Goal: Task Accomplishment & Management: Complete application form

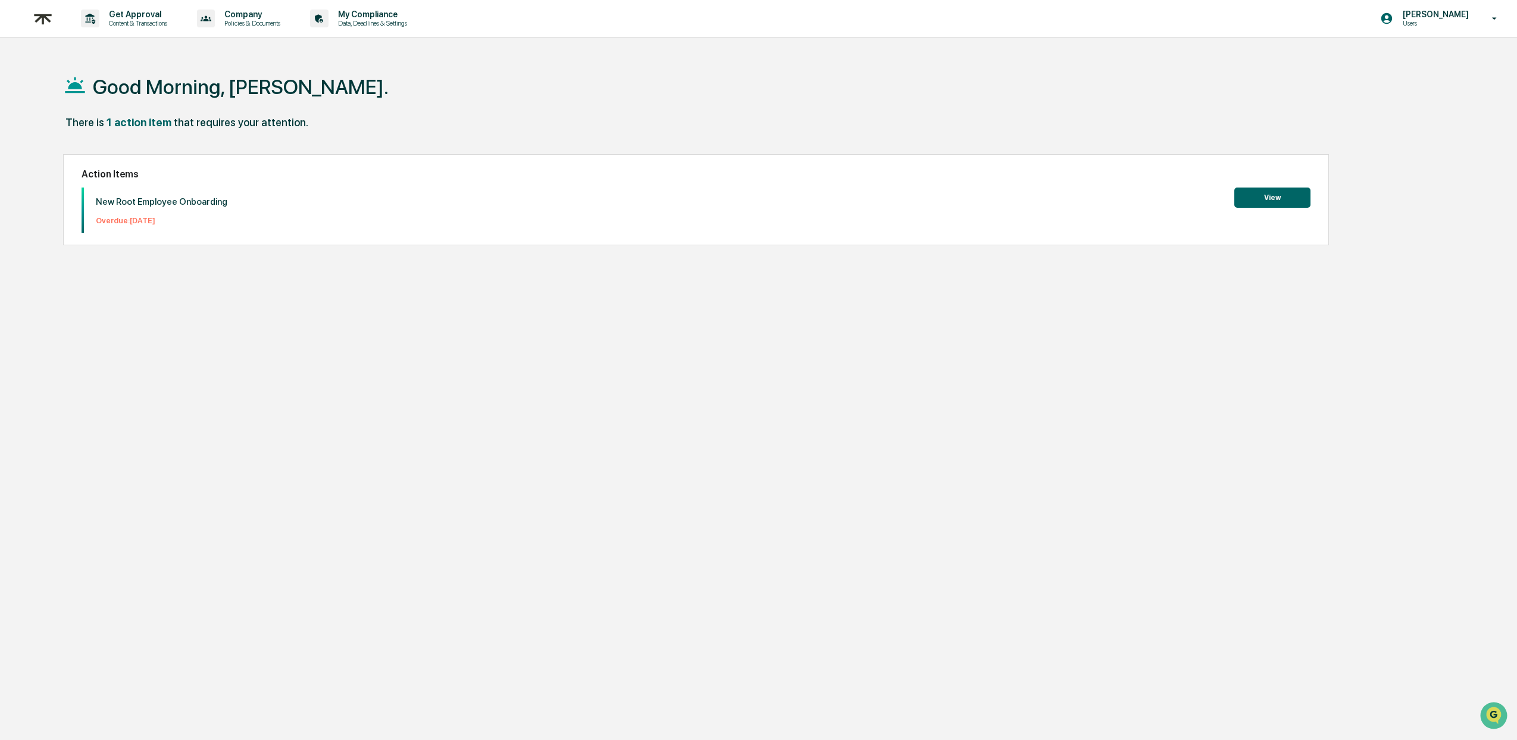
click at [1270, 192] on button "View" at bounding box center [1272, 197] width 76 height 20
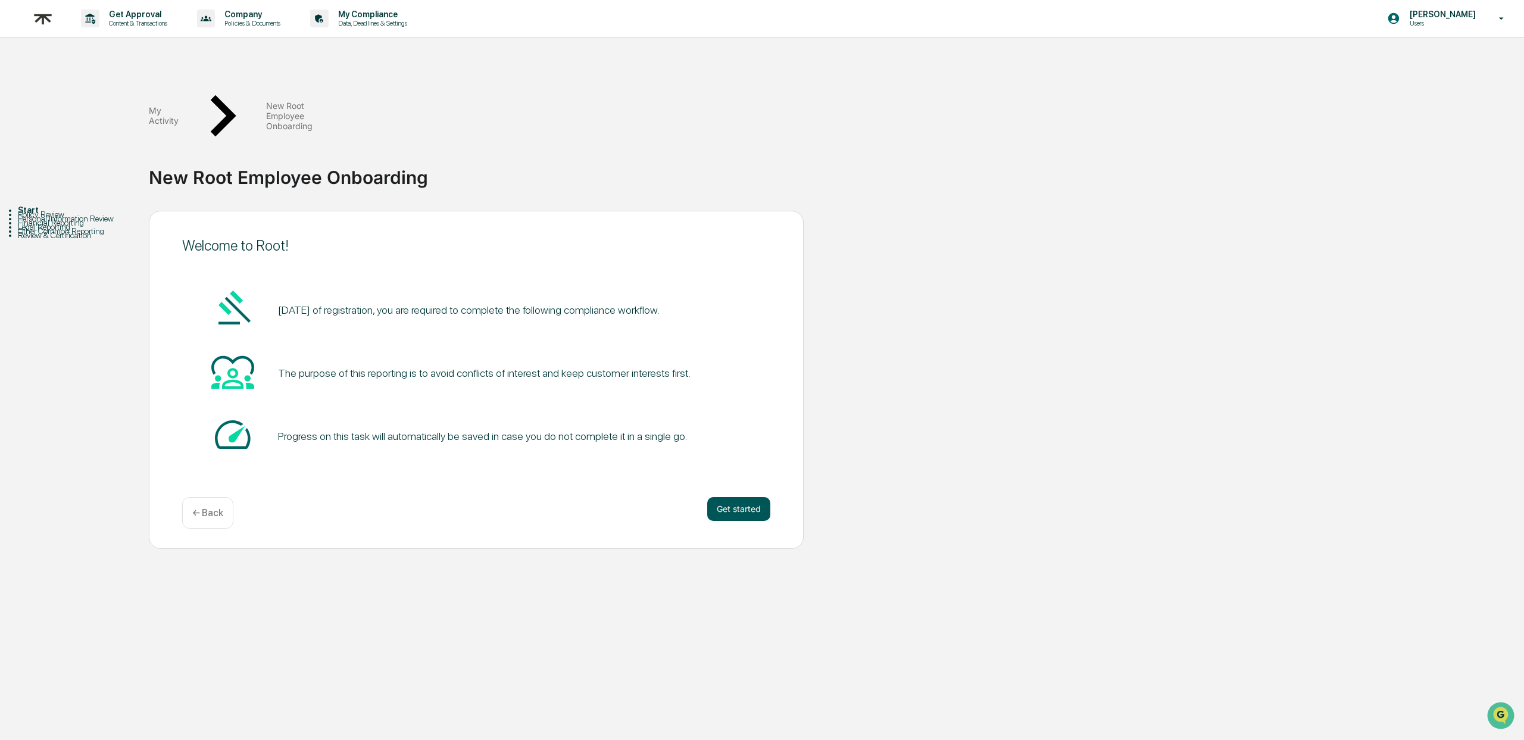
click at [737, 497] on button "Get started" at bounding box center [738, 509] width 63 height 24
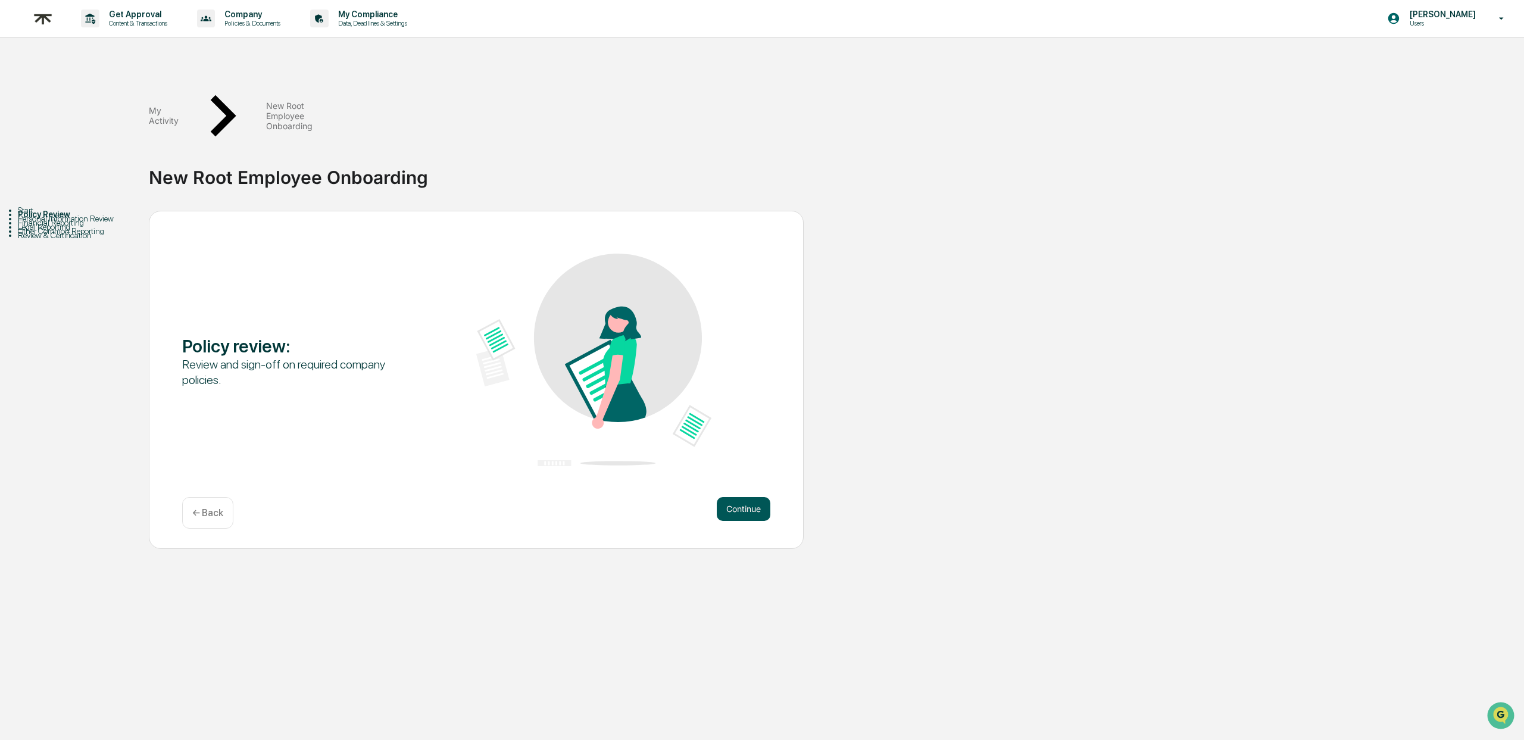
click at [741, 497] on button "Continue" at bounding box center [744, 509] width 54 height 24
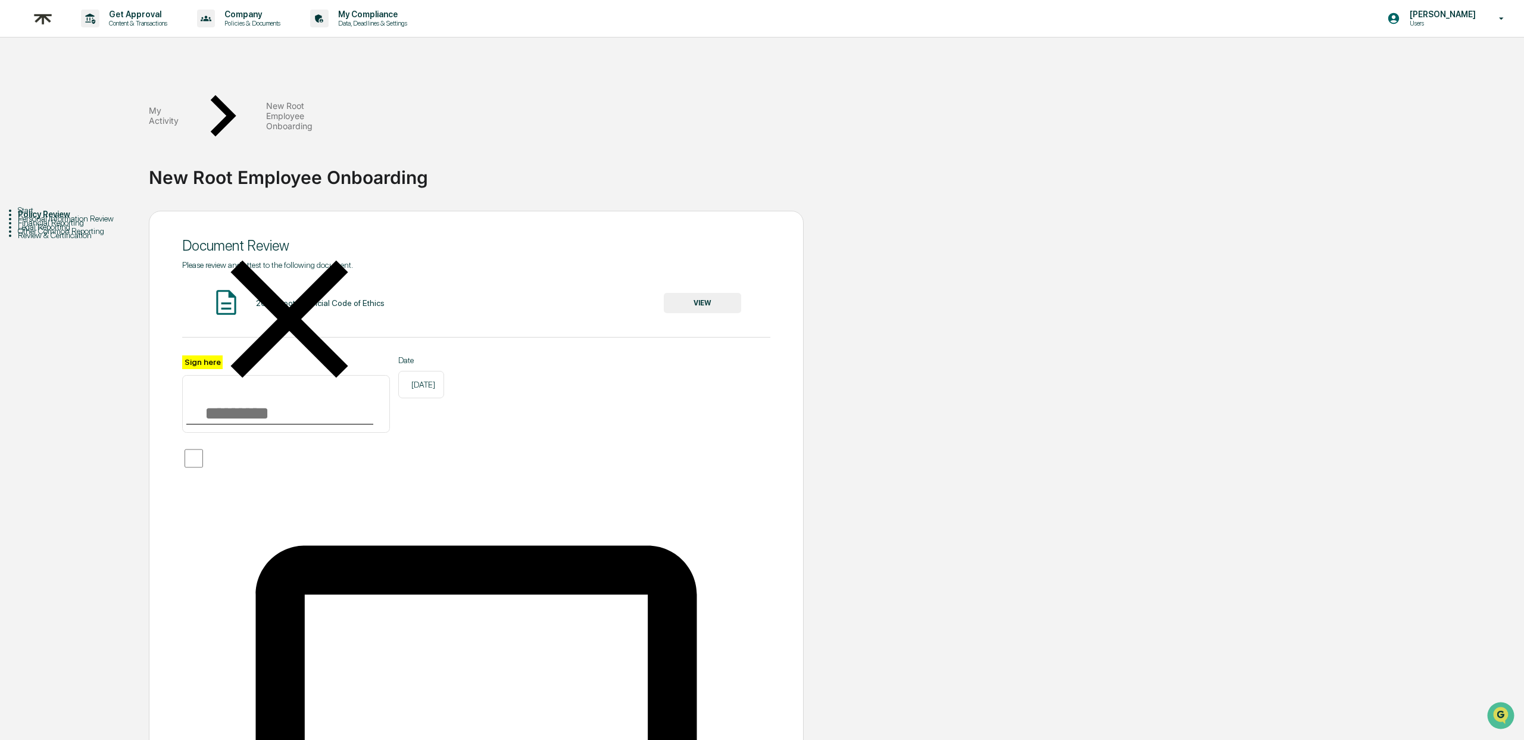
click at [671, 293] on button "VIEW" at bounding box center [702, 303] width 77 height 20
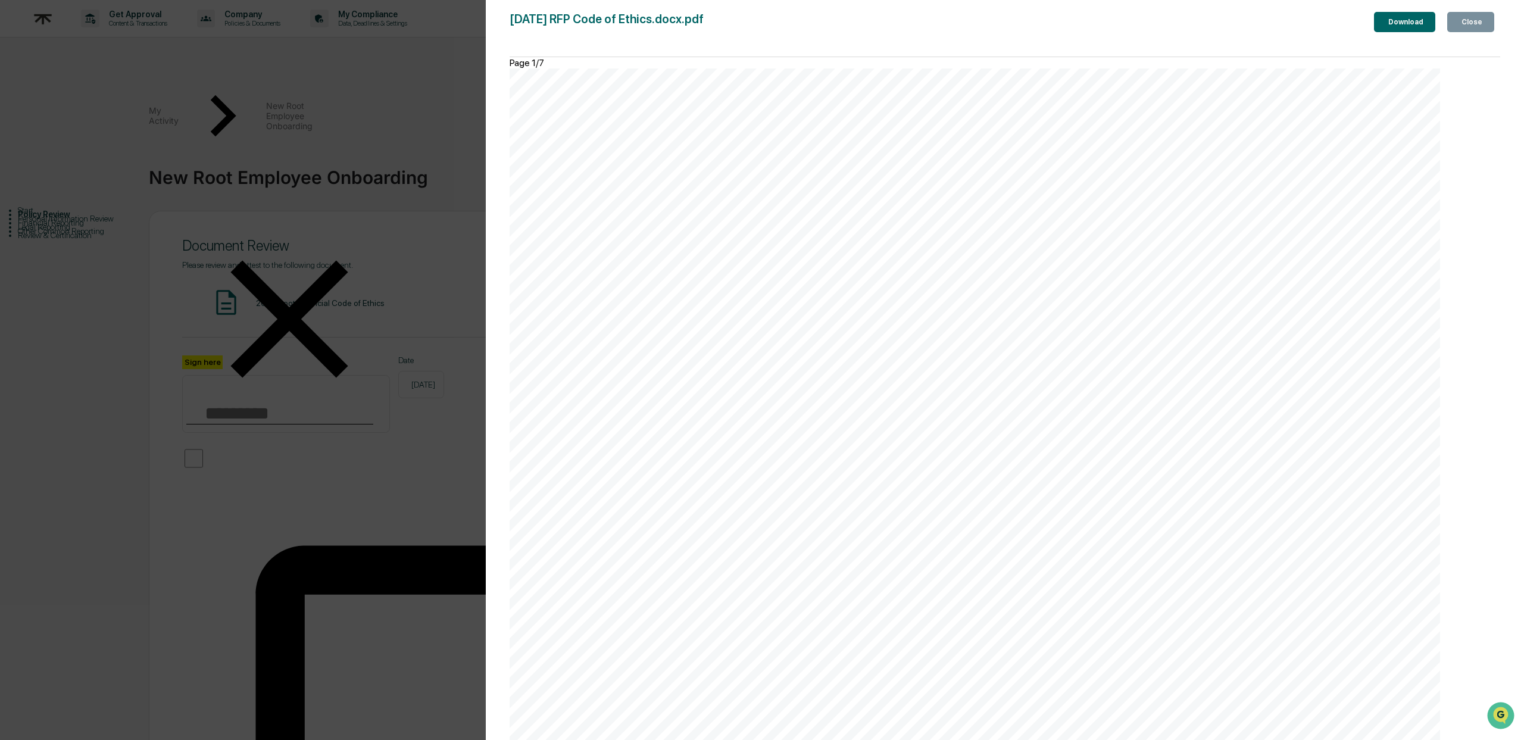
scroll to position [8016, 0]
click at [1471, 24] on div "Close" at bounding box center [1470, 22] width 23 height 8
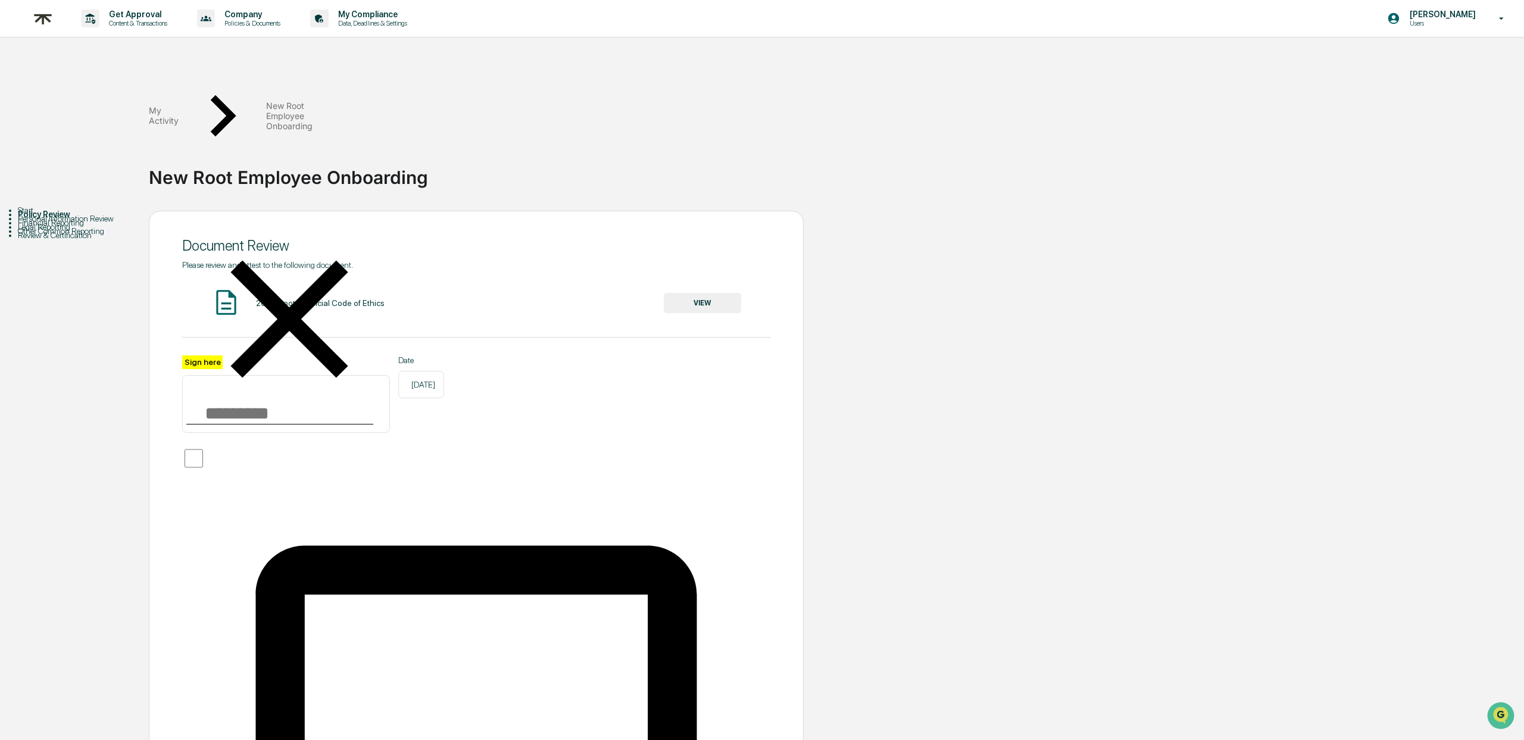
click at [231, 375] on input "Sign here" at bounding box center [286, 403] width 208 height 57
type input "*********"
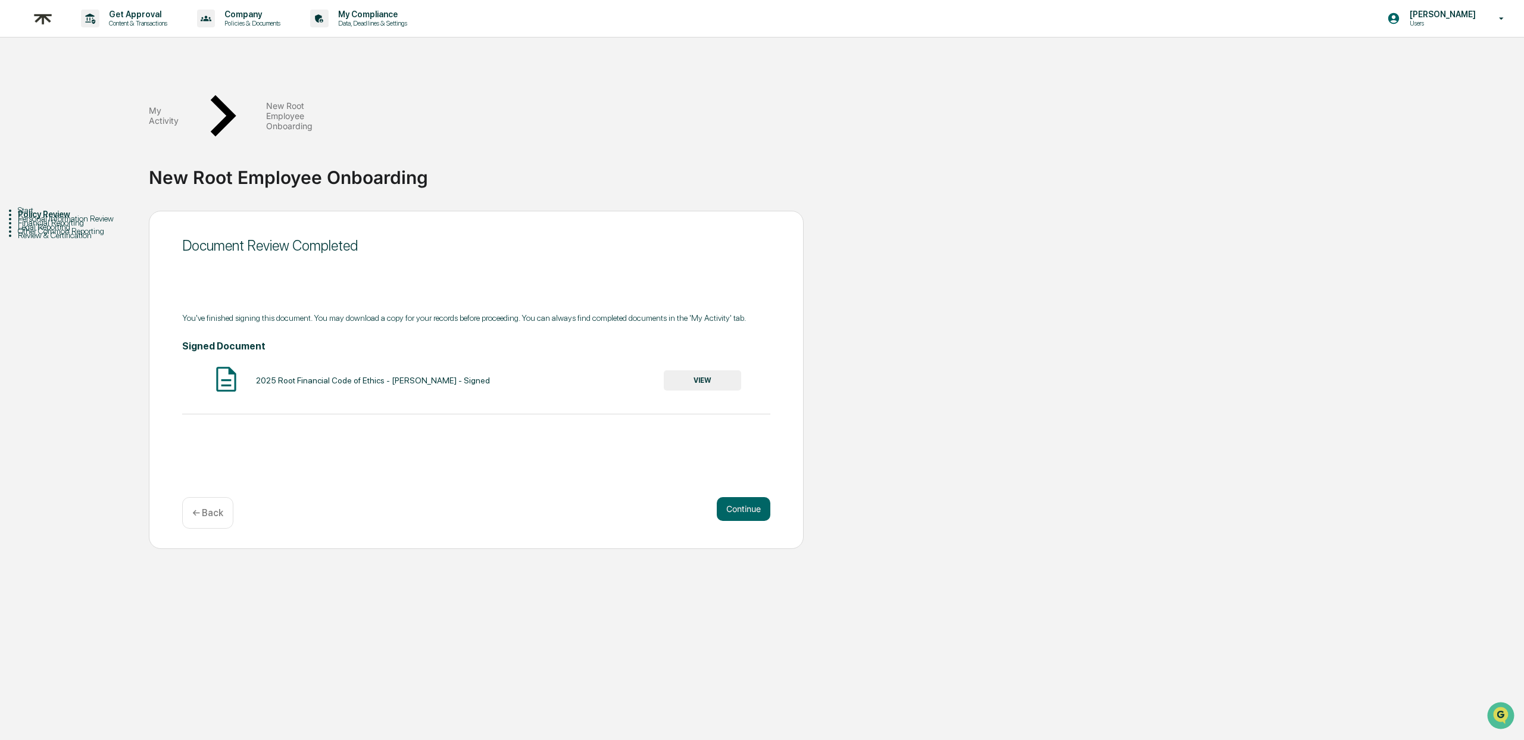
click at [701, 370] on button "VIEW" at bounding box center [702, 380] width 77 height 20
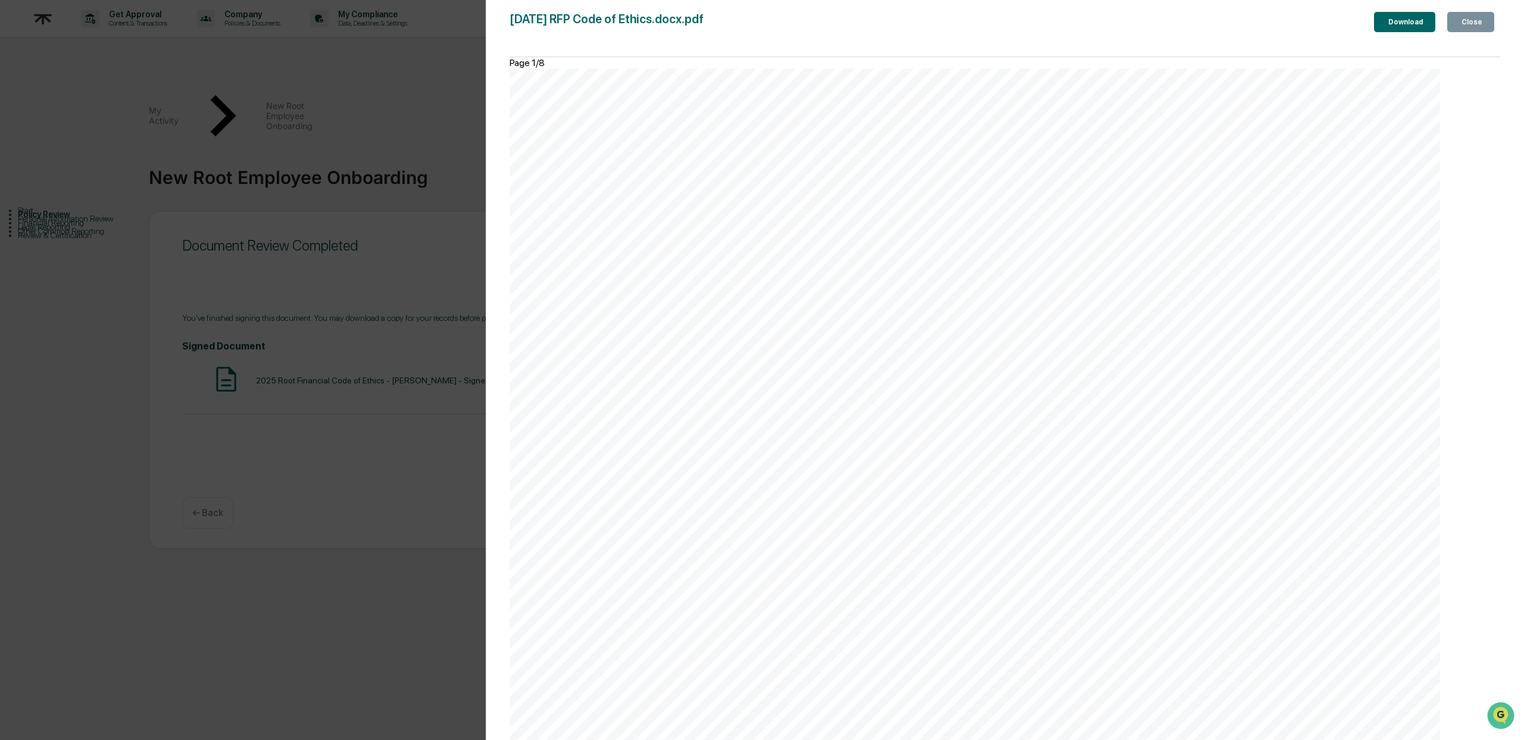
click at [1401, 26] on div "Download" at bounding box center [1404, 22] width 37 height 8
click at [455, 106] on div "Version History [DATE] 02:23 PM [PERSON_NAME] [DATE] RFP Code of Ethics.docx.pd…" at bounding box center [762, 370] width 1524 height 740
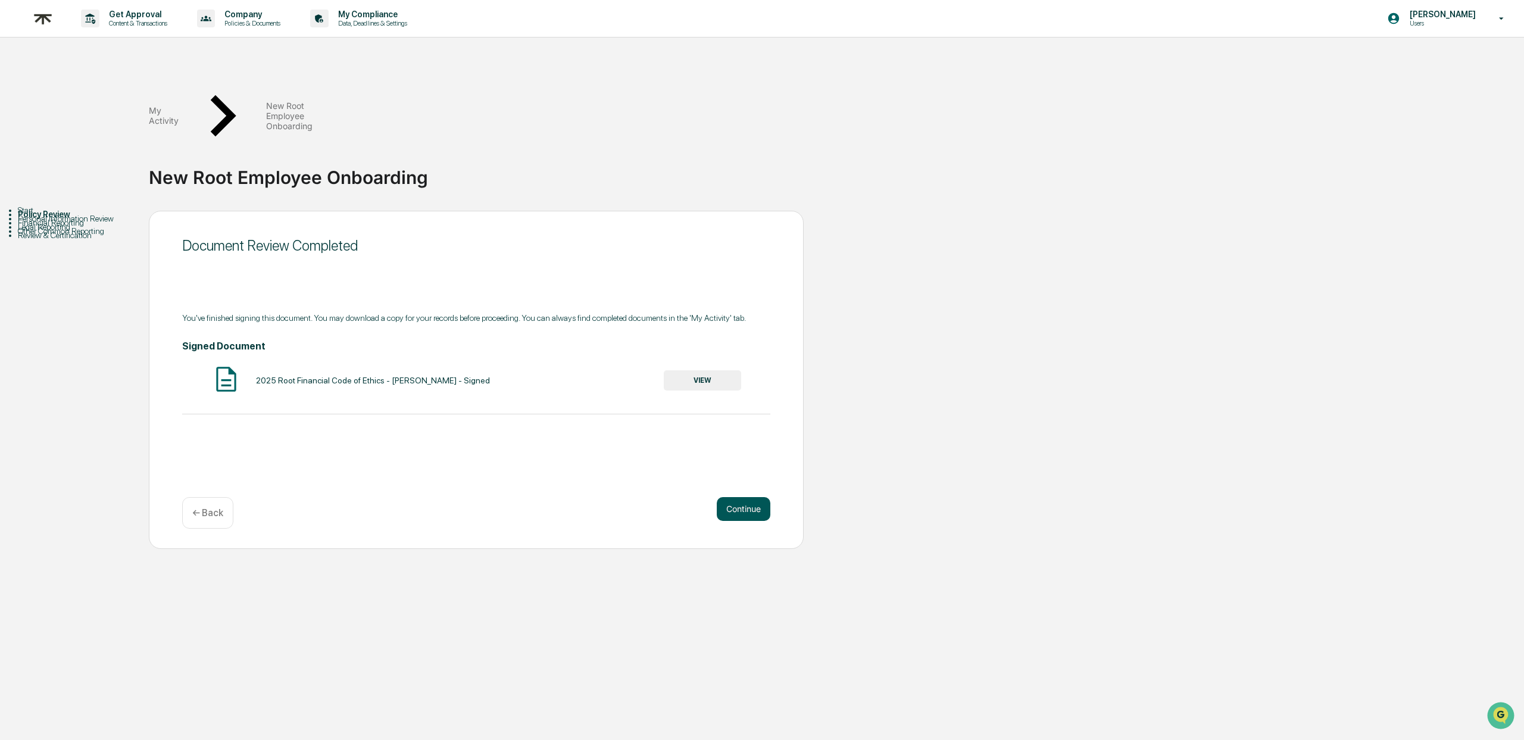
click at [753, 497] on button "Continue" at bounding box center [744, 509] width 54 height 24
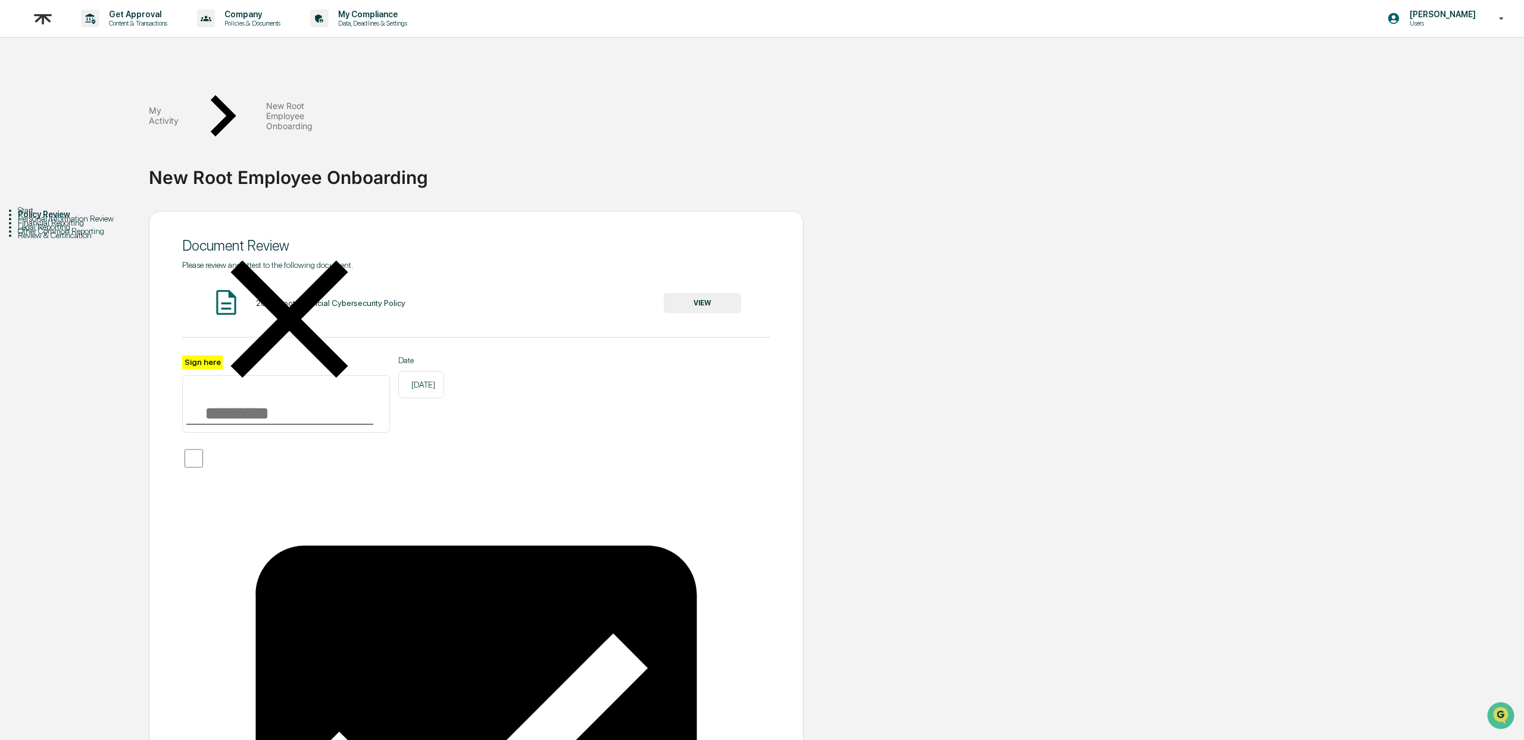
click at [692, 293] on button "VIEW" at bounding box center [702, 303] width 77 height 20
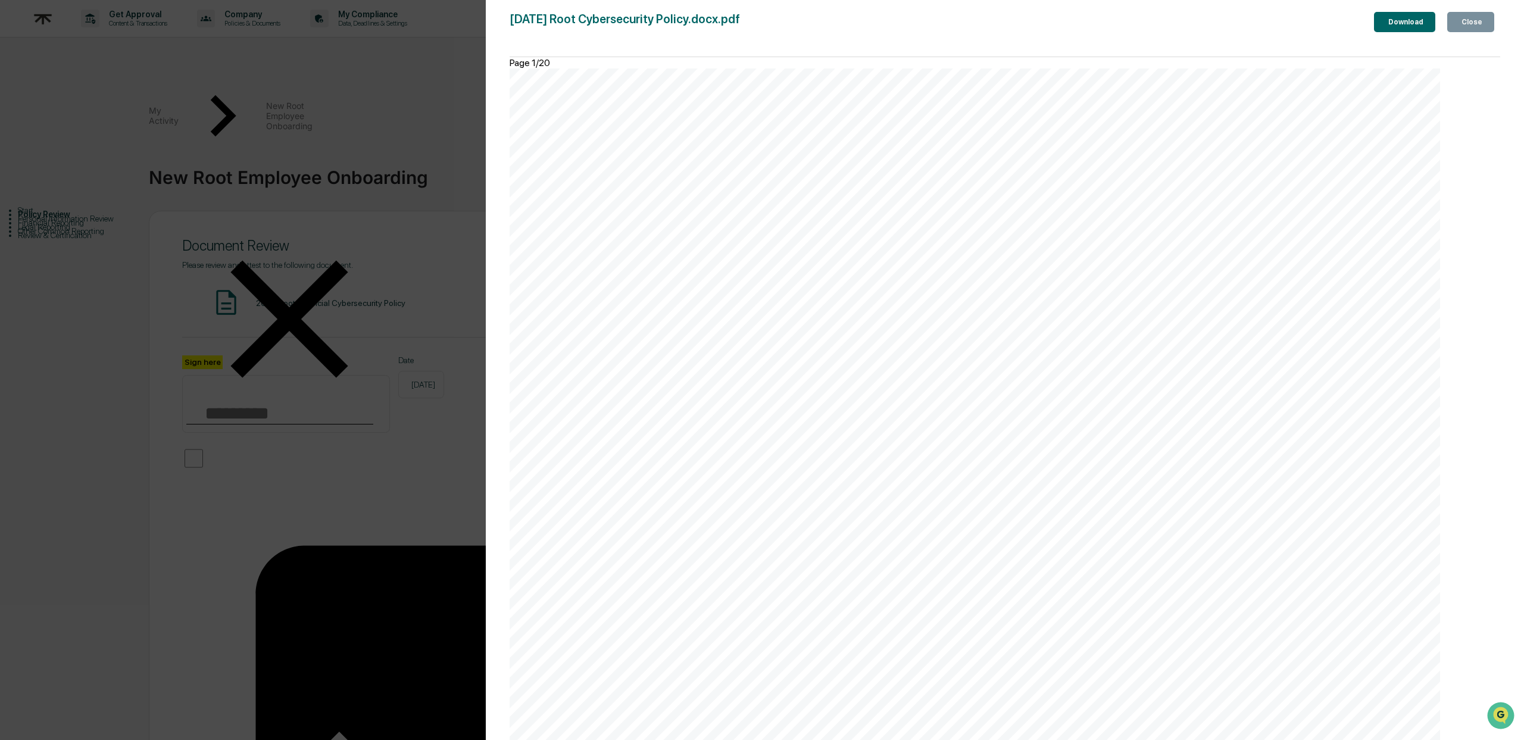
scroll to position [7284, 0]
click at [1460, 23] on icon "button" at bounding box center [1466, 29] width 12 height 12
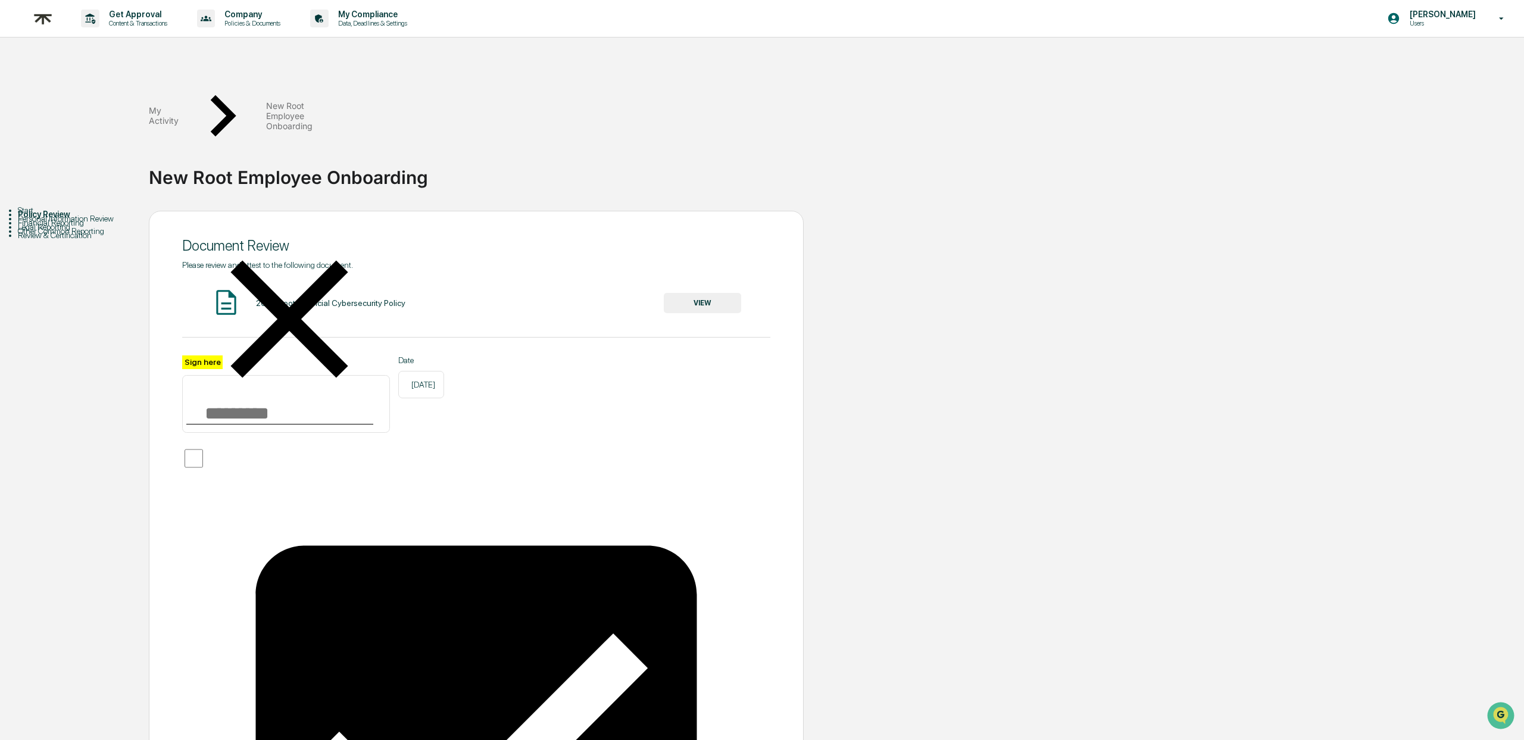
click at [232, 375] on input "Sign here" at bounding box center [286, 403] width 208 height 57
type input "*********"
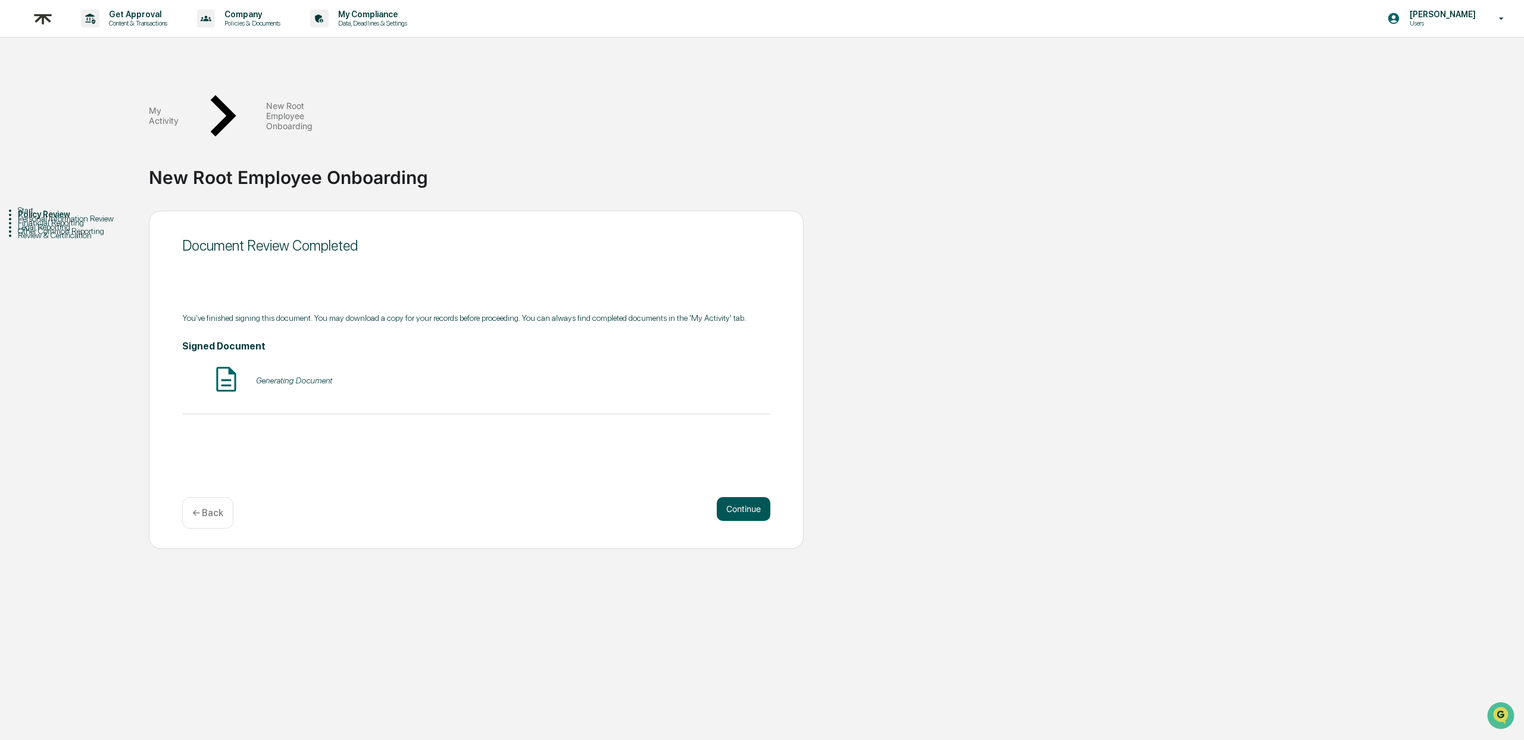
click at [762, 497] on button "Continue" at bounding box center [744, 509] width 54 height 24
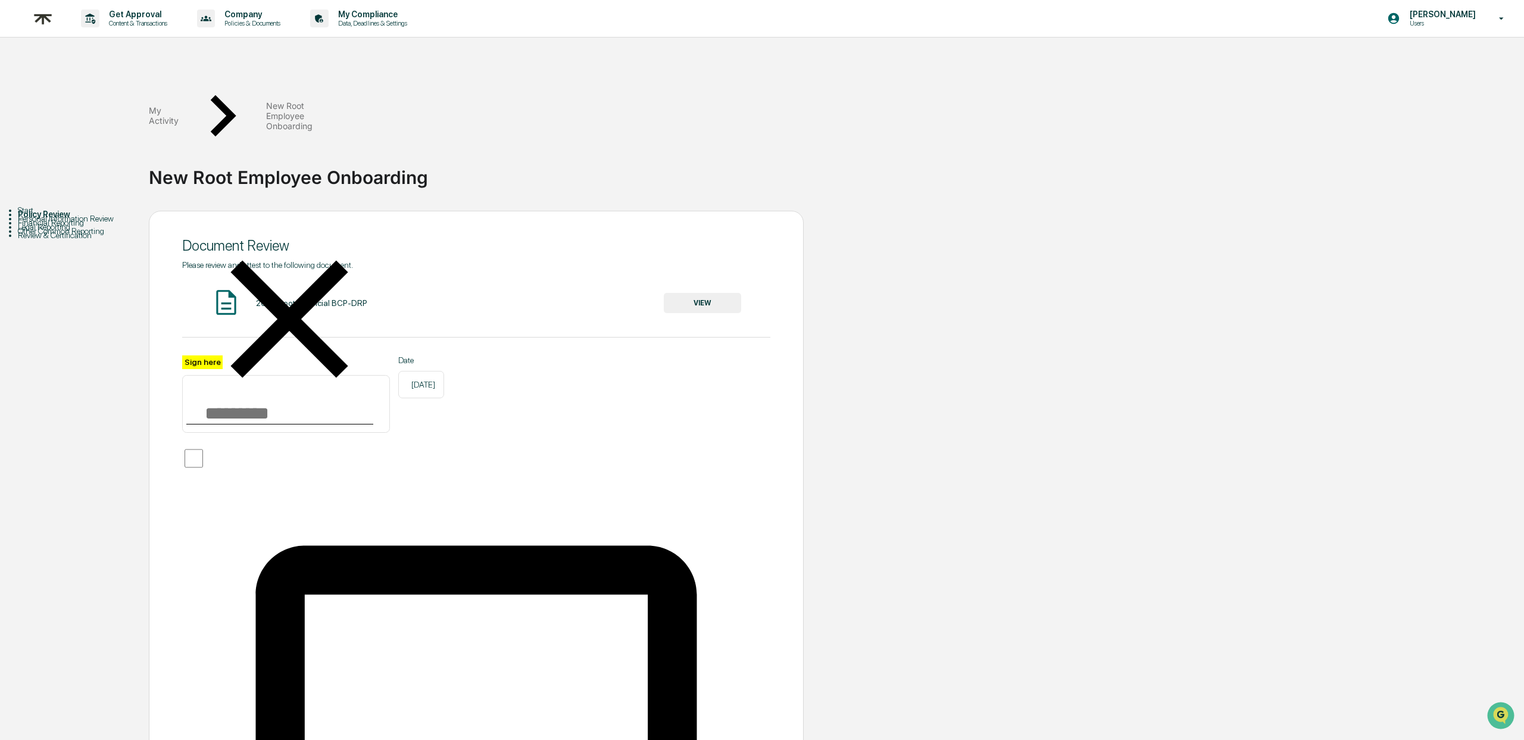
click at [714, 293] on button "VIEW" at bounding box center [702, 303] width 77 height 20
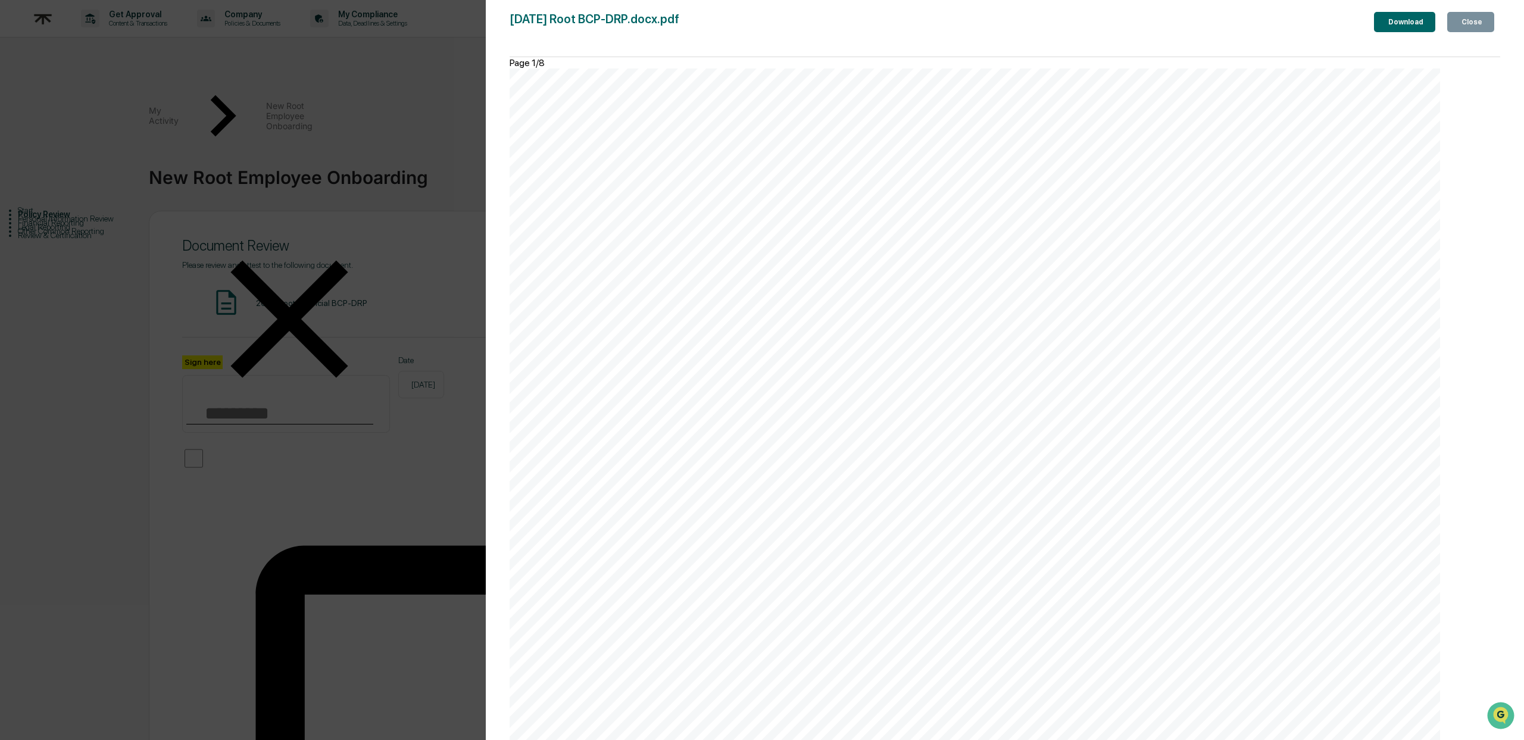
scroll to position [7081, 0]
click at [1465, 26] on div "Close" at bounding box center [1470, 22] width 23 height 8
click at [270, 375] on input "Sign here" at bounding box center [286, 403] width 208 height 57
type input "*********"
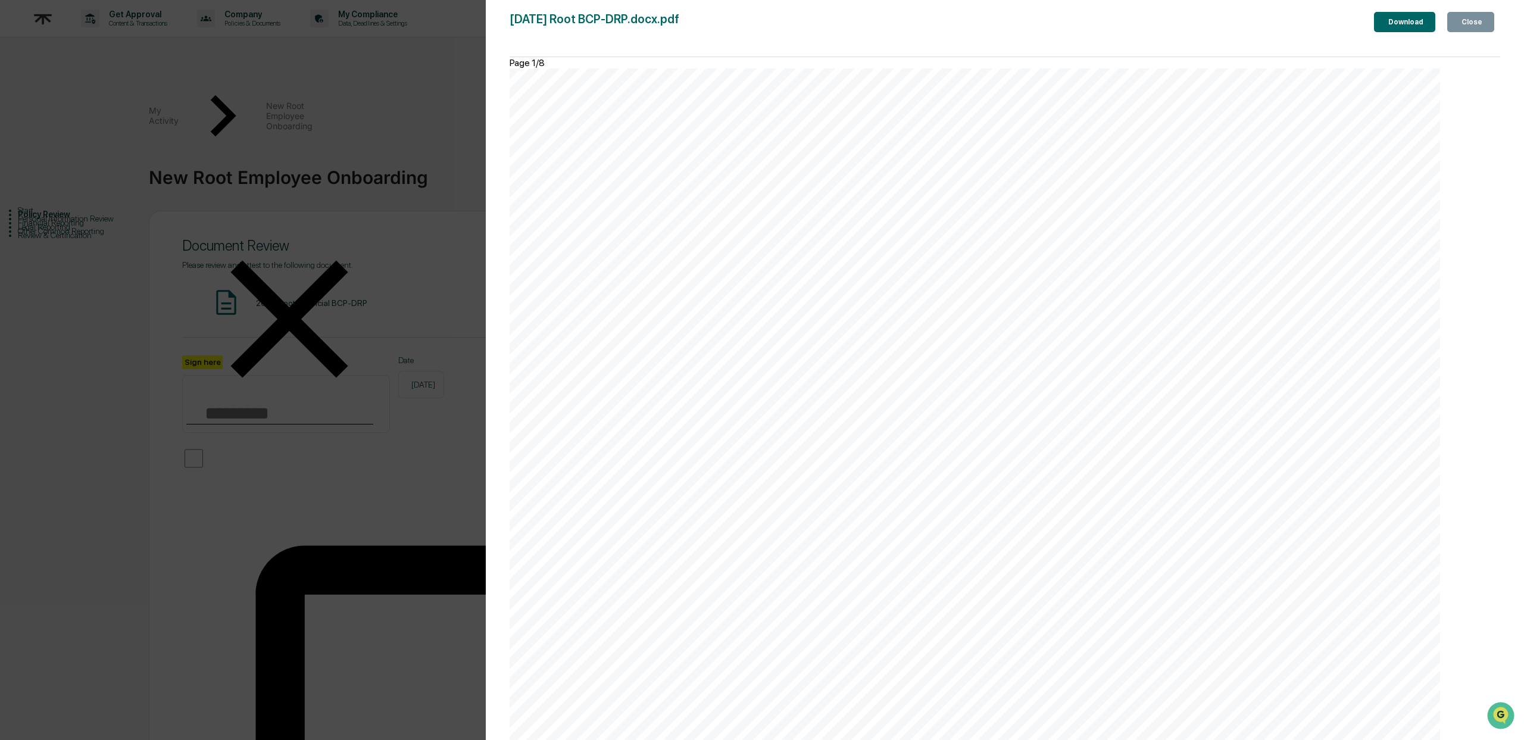
click at [698, 293] on button "VIEW" at bounding box center [702, 303] width 77 height 20
click at [1470, 32] on button "Close" at bounding box center [1470, 22] width 47 height 20
click at [301, 375] on input "Sign here" at bounding box center [286, 403] width 208 height 57
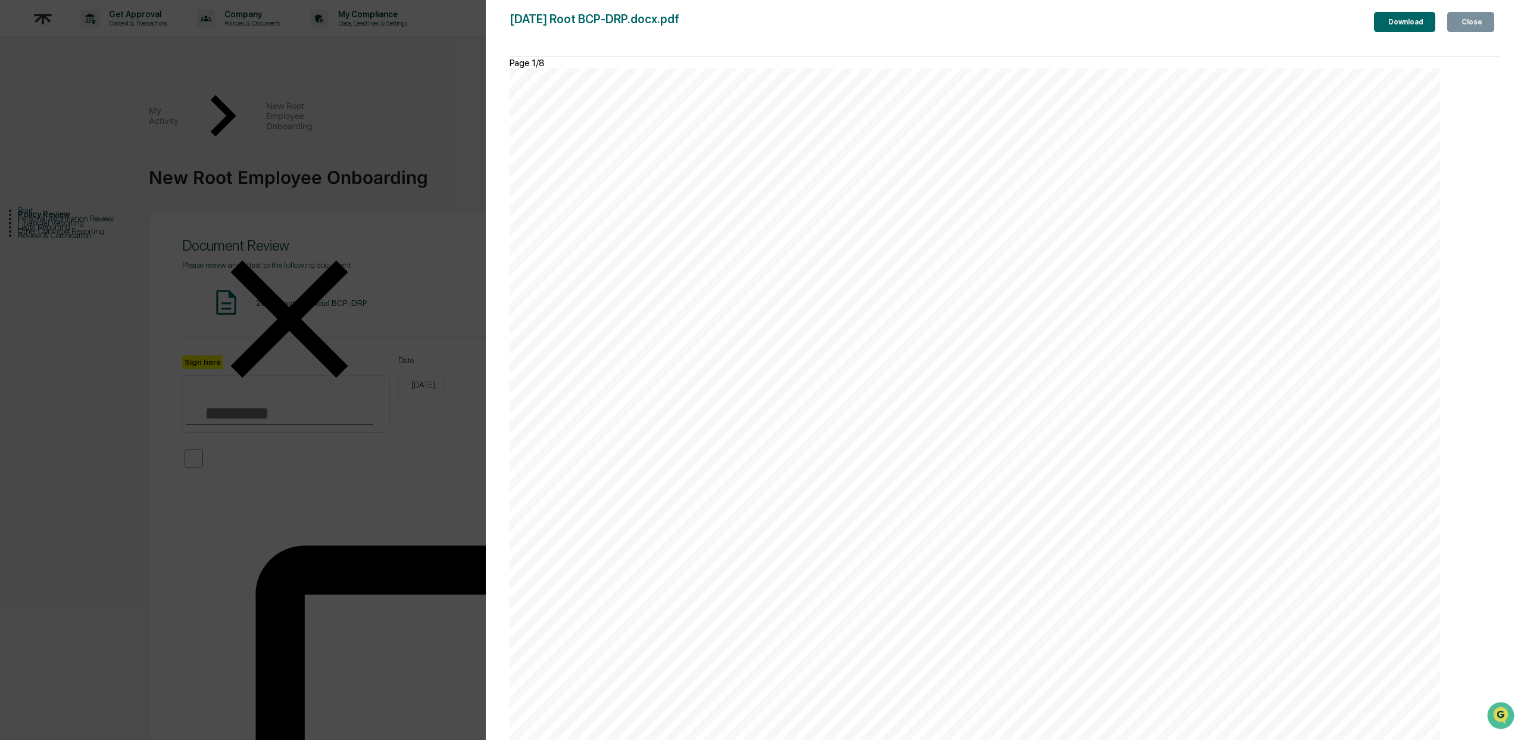
type input "*********"
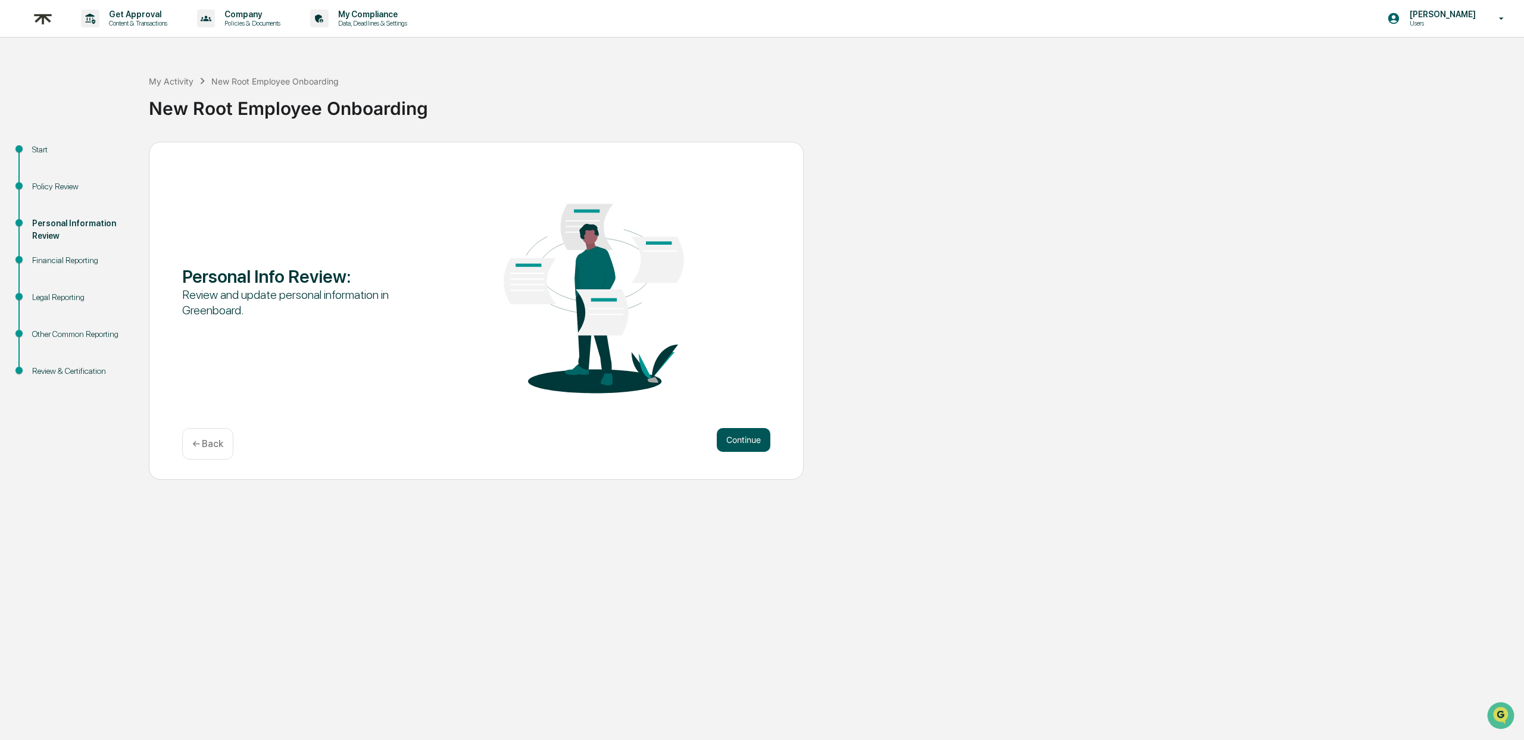
click at [744, 441] on button "Continue" at bounding box center [744, 440] width 54 height 24
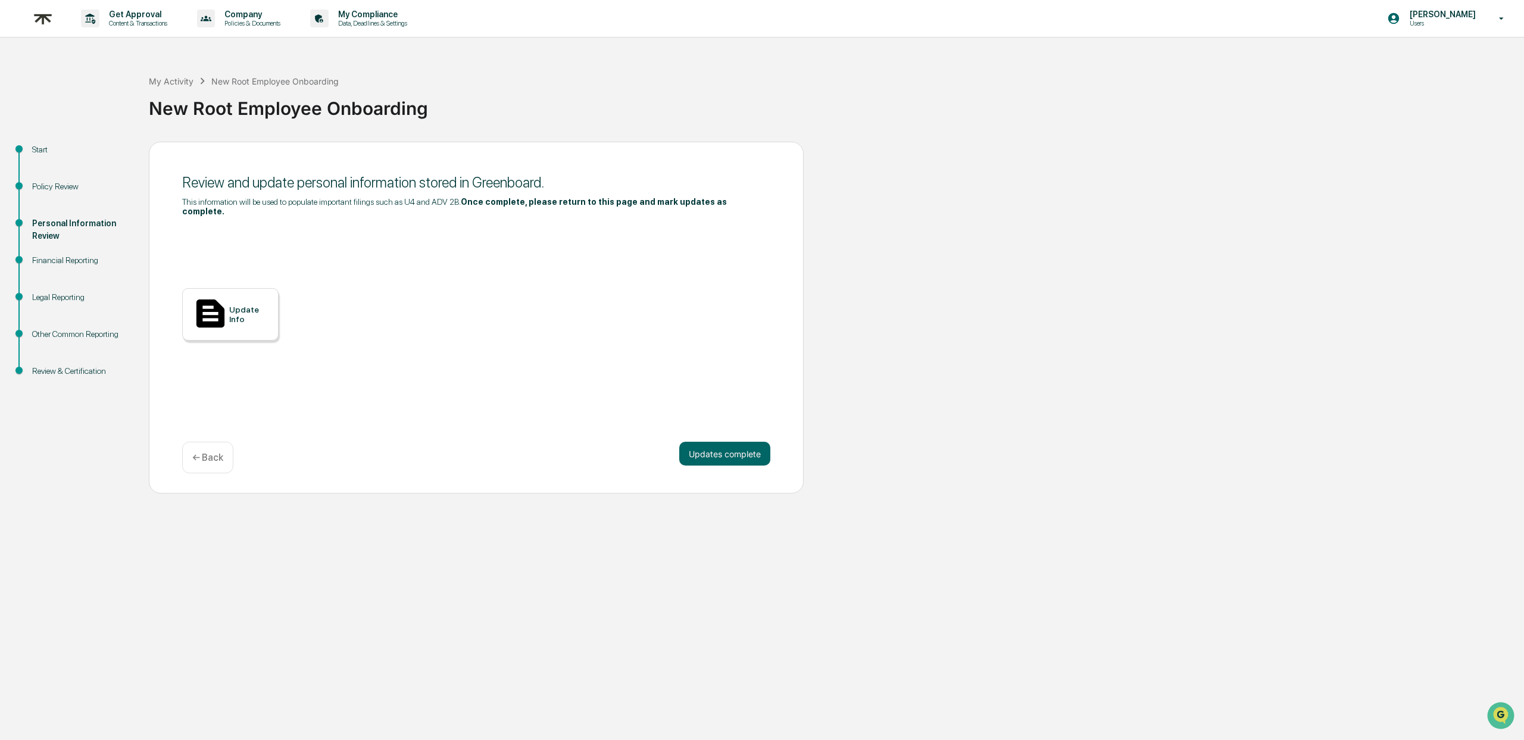
click at [255, 320] on div "Update Info" at bounding box center [249, 314] width 40 height 19
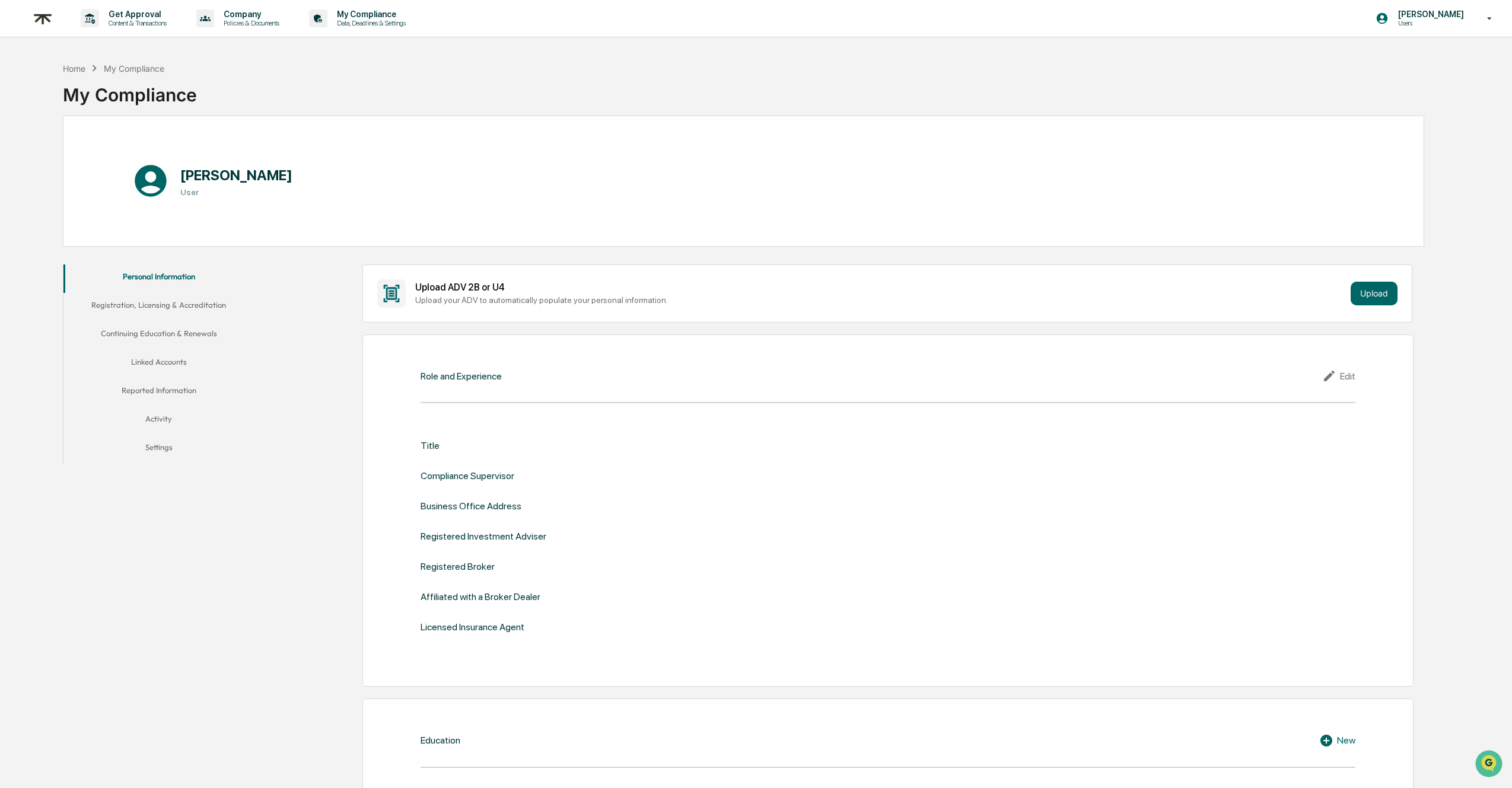
click at [1342, 379] on div "Edit" at bounding box center [1339, 376] width 33 height 14
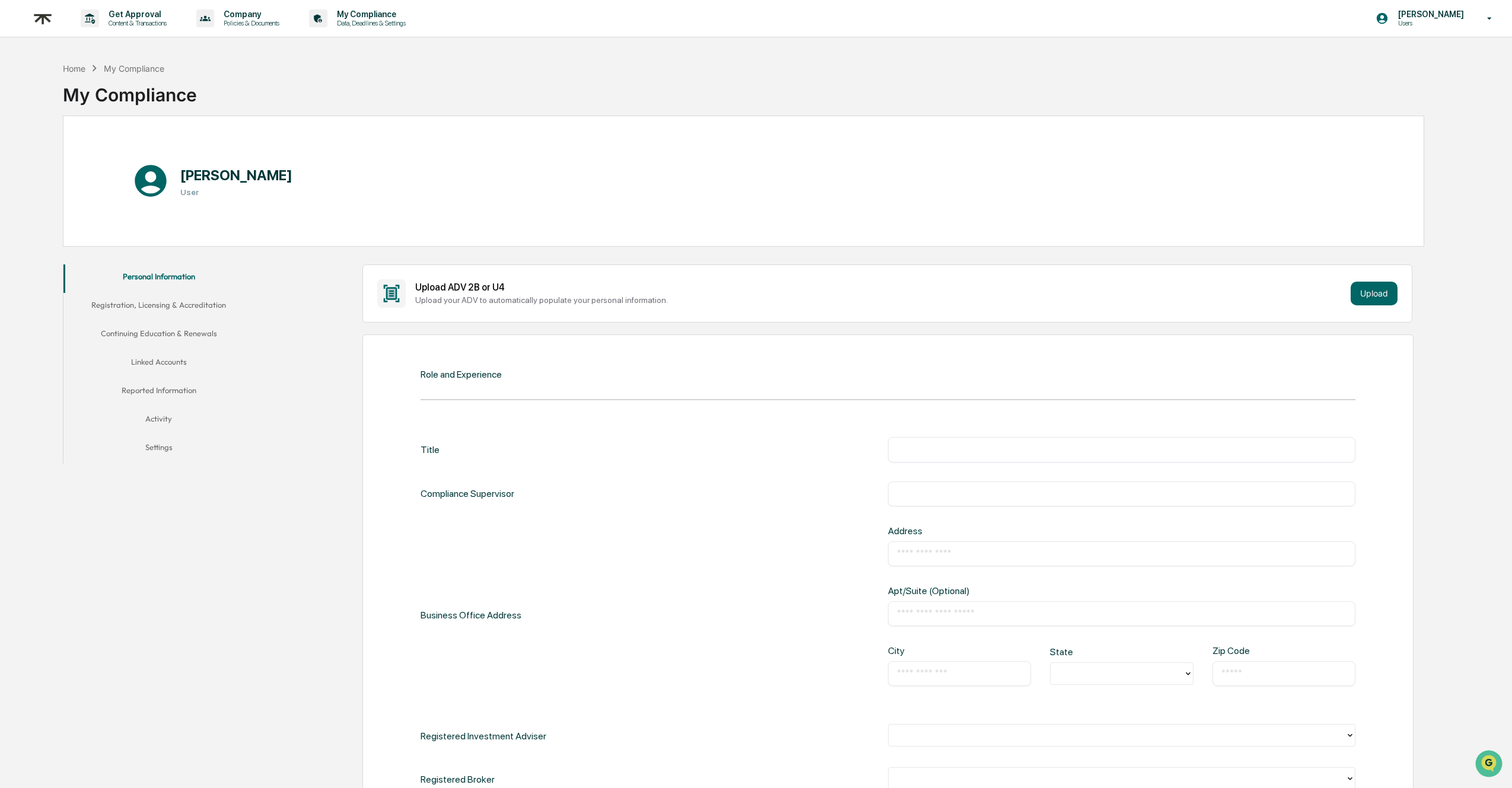
click at [1060, 441] on div "​" at bounding box center [1121, 449] width 467 height 25
click at [1052, 448] on input "text" at bounding box center [1121, 449] width 450 height 12
type input "**********"
click at [1053, 491] on input "text" at bounding box center [1121, 494] width 450 height 12
